Goal: Task Accomplishment & Management: Use online tool/utility

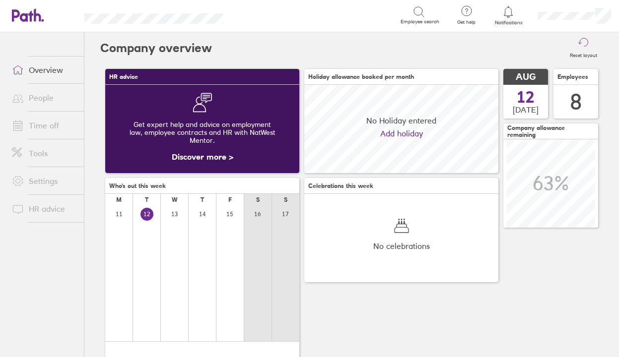
scroll to position [88, 194]
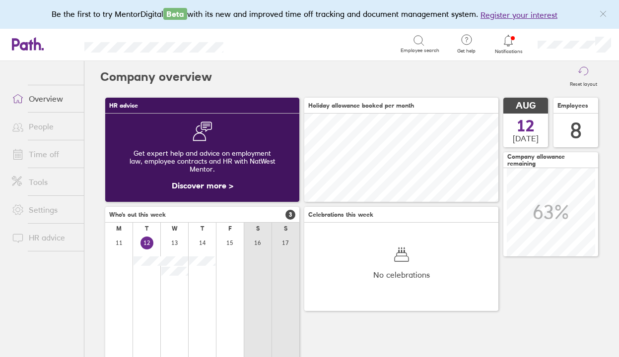
click at [511, 42] on icon at bounding box center [508, 40] width 8 height 11
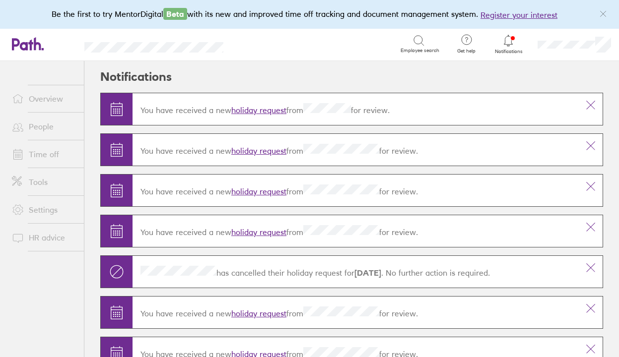
click at [263, 112] on link "holiday request" at bounding box center [258, 110] width 55 height 10
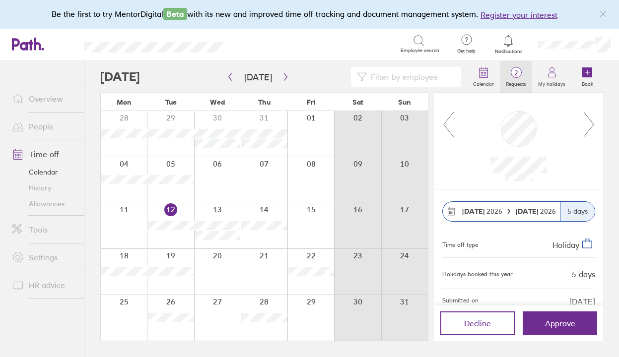
click at [521, 76] on span "2" at bounding box center [516, 73] width 32 height 8
click at [592, 125] on icon at bounding box center [589, 124] width 12 height 27
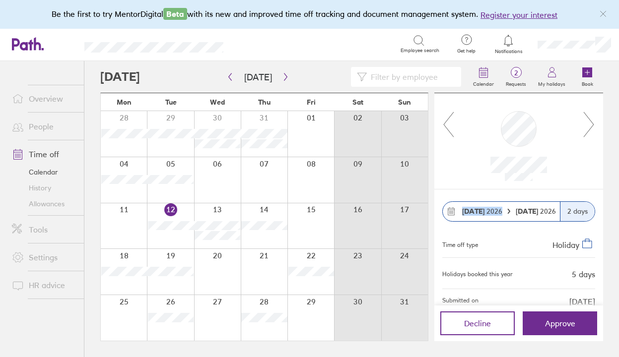
click at [592, 125] on icon at bounding box center [589, 124] width 12 height 27
click at [592, 127] on icon at bounding box center [589, 124] width 12 height 27
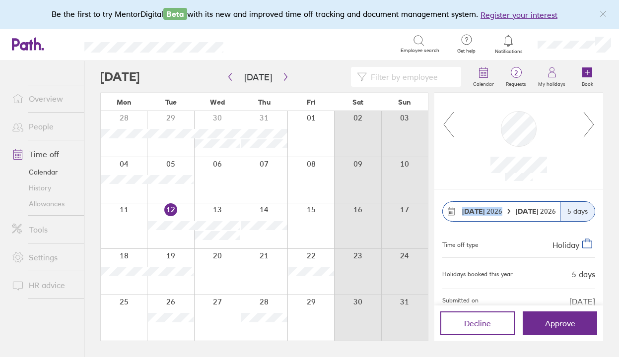
click at [592, 127] on icon at bounding box center [589, 124] width 12 height 27
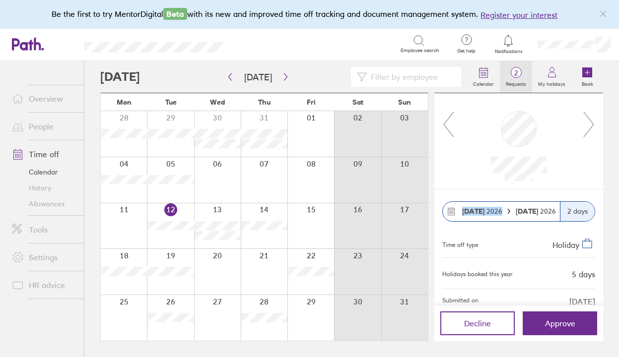
click at [522, 69] on span "2" at bounding box center [516, 73] width 32 height 8
click at [486, 76] on icon at bounding box center [483, 73] width 12 height 12
